Goal: Task Accomplishment & Management: Manage account settings

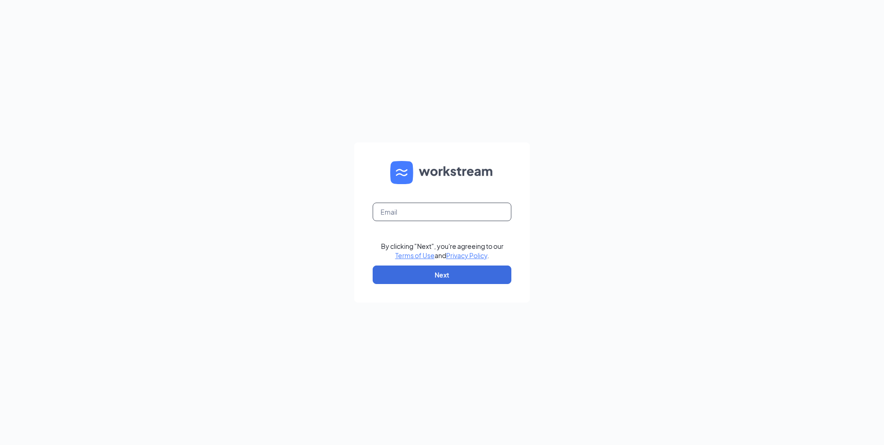
click at [448, 213] on input "text" at bounding box center [442, 212] width 139 height 18
type input "[EMAIL_ADDRESS][DOMAIN_NAME]"
click at [450, 278] on button "Next" at bounding box center [442, 274] width 139 height 18
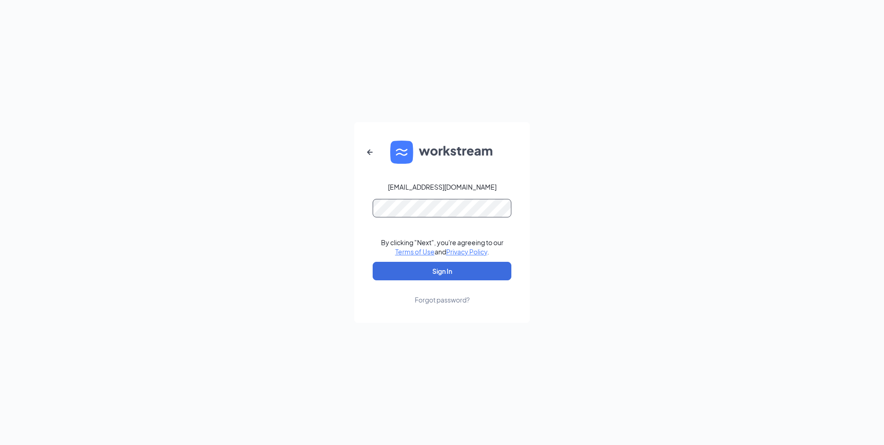
click at [373, 262] on button "Sign In" at bounding box center [442, 271] width 139 height 18
click at [448, 273] on button "Sign In" at bounding box center [442, 271] width 139 height 18
click at [442, 300] on div "Forgot password?" at bounding box center [442, 299] width 55 height 9
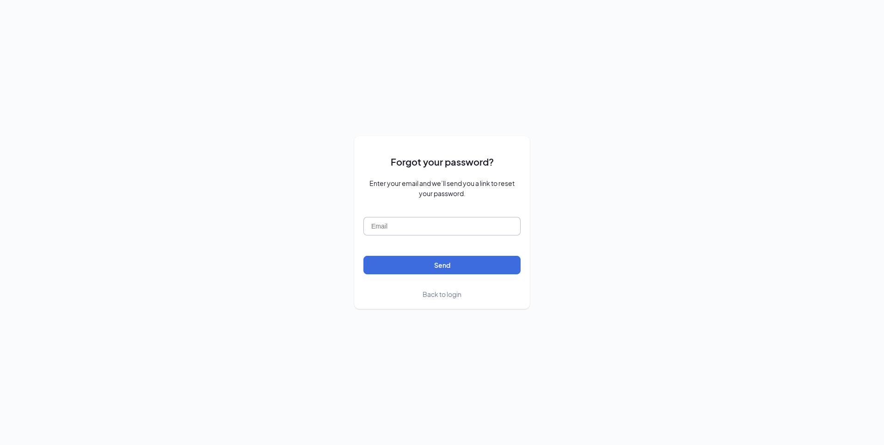
click at [437, 232] on input "text" at bounding box center [441, 226] width 157 height 18
type input "[EMAIL_ADDRESS][DOMAIN_NAME]"
click at [435, 267] on button "Send" at bounding box center [441, 265] width 157 height 18
drag, startPoint x: 450, startPoint y: 227, endPoint x: 238, endPoint y: 227, distance: 211.8
click at [237, 227] on div "Forgot your password? Enter your email and we’ll send you a link to reset your …" at bounding box center [442, 222] width 884 height 445
